Goal: Task Accomplishment & Management: Use online tool/utility

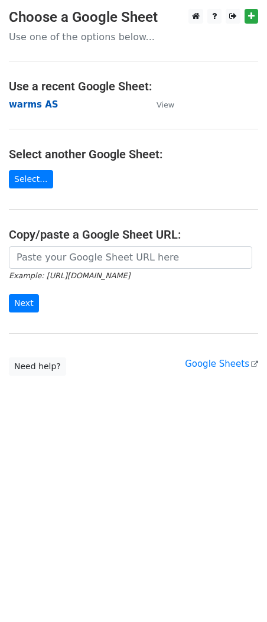
click at [37, 102] on strong "warms AS" at bounding box center [34, 104] width 50 height 11
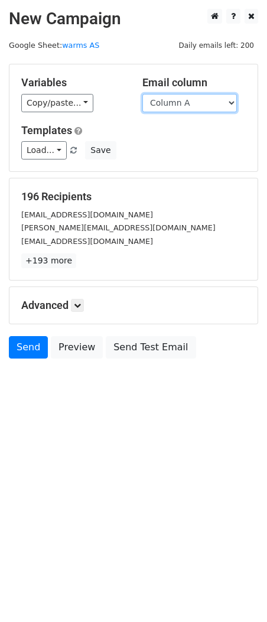
click at [179, 103] on select "Column A Column B Column C Column D Column E Column F Column G Column H Column …" at bounding box center [189, 103] width 94 height 18
select select "Column C"
click at [142, 94] on select "Column A Column B Column C Column D Column E Column F Column G Column H Column …" at bounding box center [189, 103] width 94 height 18
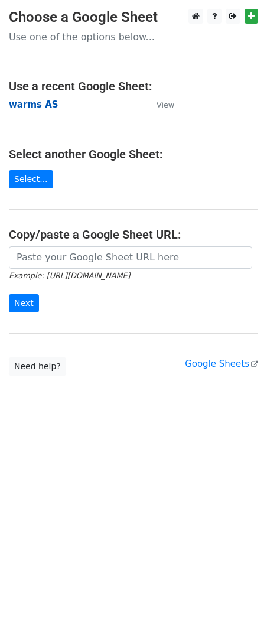
click at [28, 102] on strong "warms AS" at bounding box center [34, 104] width 50 height 11
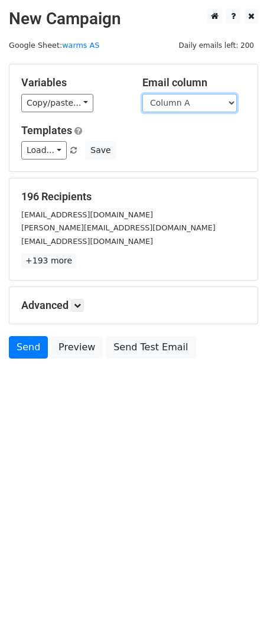
click at [187, 102] on select "Column A Column B Column C Column D Column E Column F Column G Column H Column …" at bounding box center [189, 103] width 94 height 18
select select "Column C"
click at [142, 94] on select "Column A Column B Column C Column D Column E Column F Column G Column H Column …" at bounding box center [189, 103] width 94 height 18
